Goal: Task Accomplishment & Management: Manage account settings

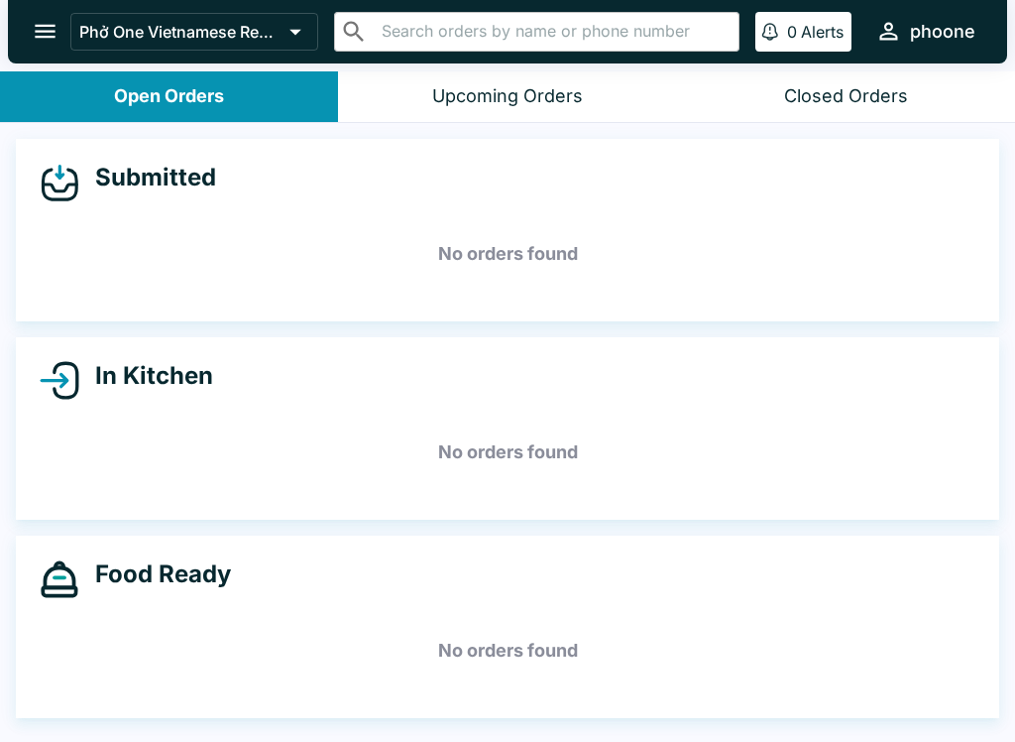
click at [38, 20] on icon "open drawer" at bounding box center [45, 31] width 27 height 27
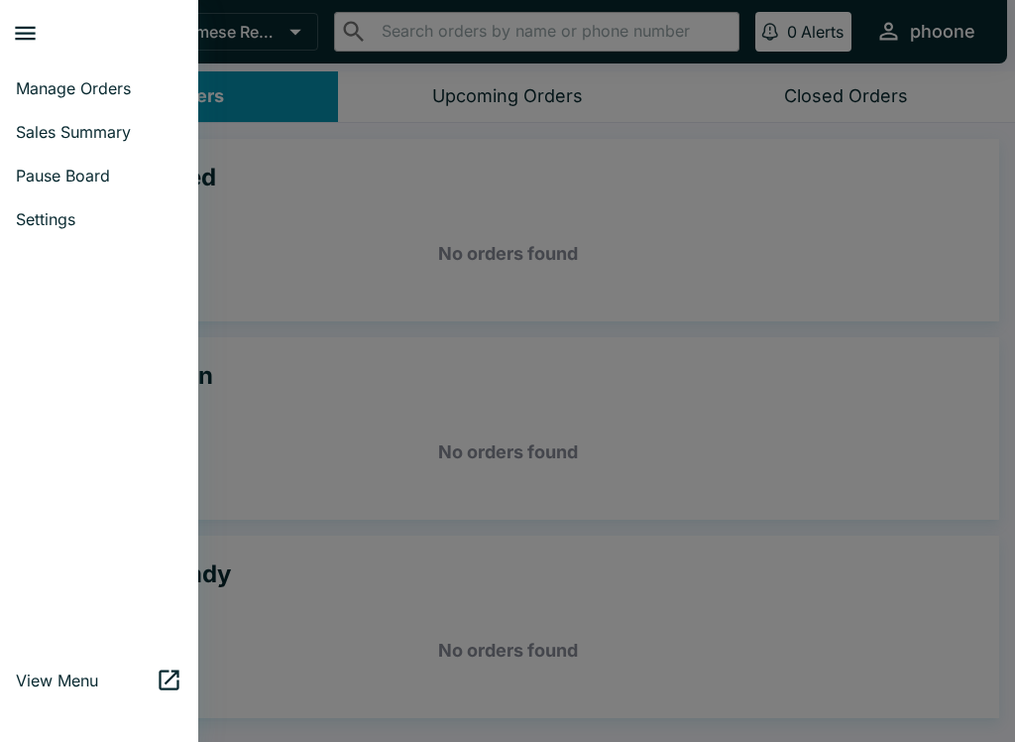
click at [43, 132] on span "Sales Summary" at bounding box center [99, 132] width 167 height 20
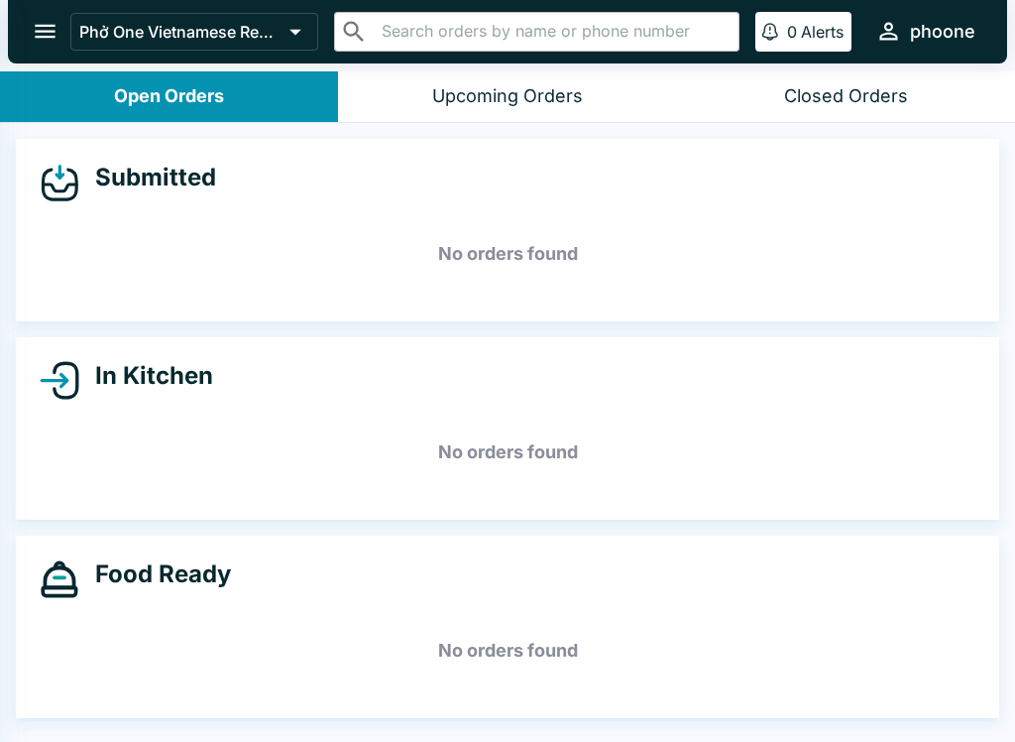
select select "03:00"
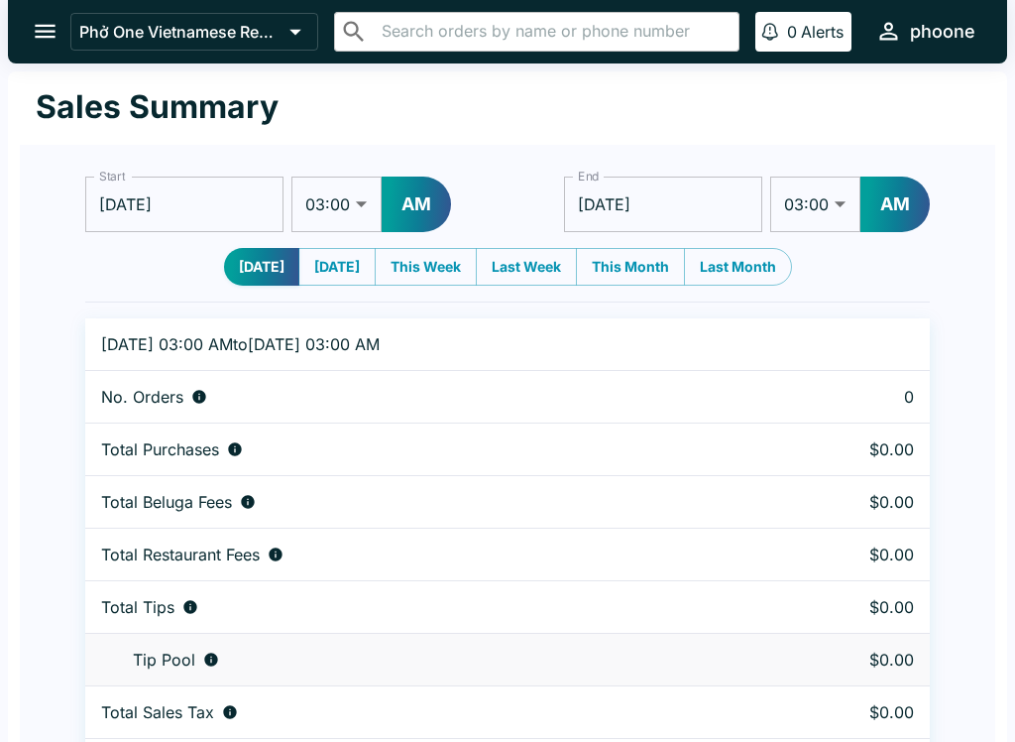
click at [331, 255] on button "[DATE]" at bounding box center [336, 267] width 77 height 38
type input "[DATE]"
click at [420, 285] on button "This Week" at bounding box center [426, 267] width 102 height 38
type input "[DATE]"
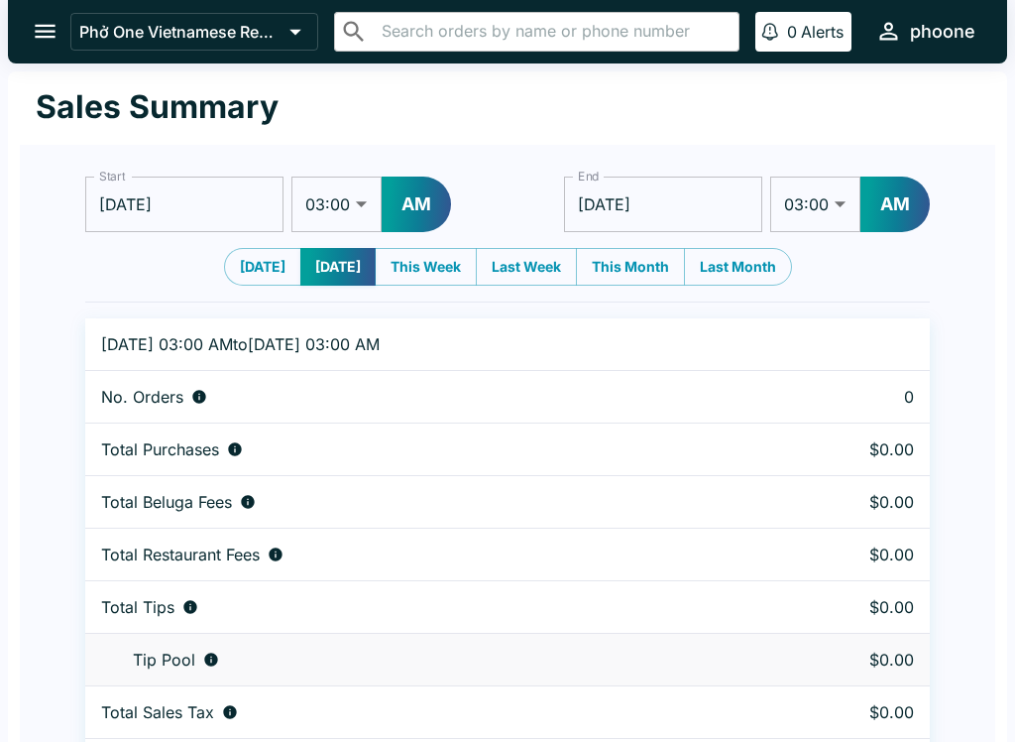
type input "[DATE]"
click at [240, 249] on button "[DATE]" at bounding box center [262, 267] width 77 height 38
type input "[DATE]"
click at [53, 43] on icon "open drawer" at bounding box center [45, 31] width 27 height 27
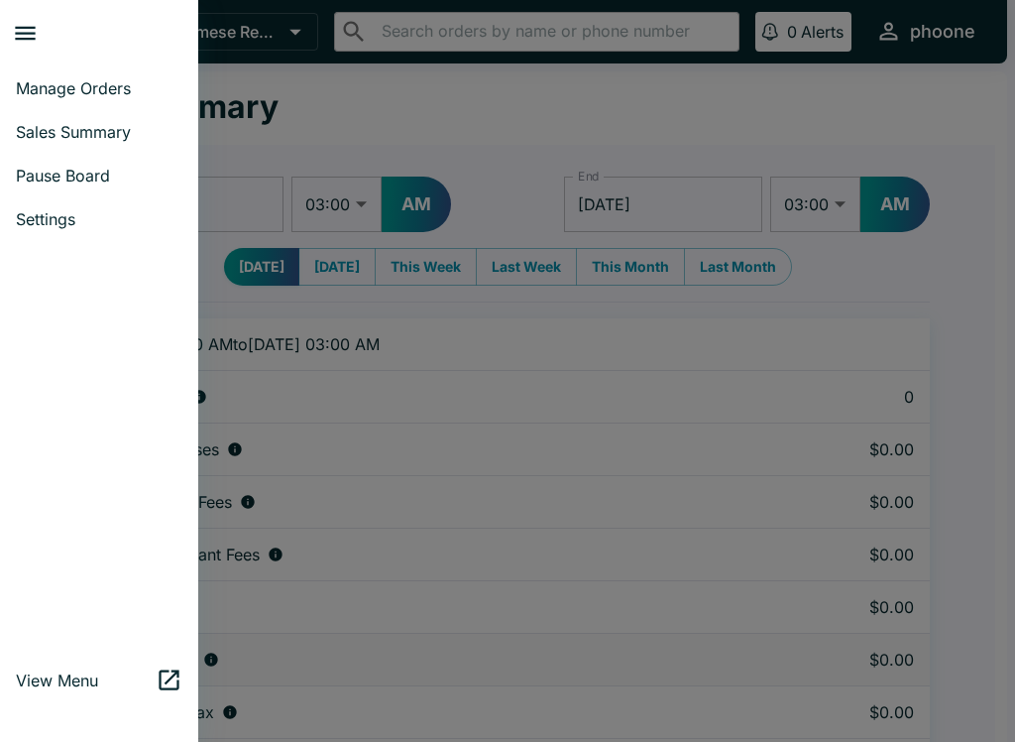
click at [81, 79] on span "Manage Orders" at bounding box center [99, 88] width 167 height 20
